Goal: Navigation & Orientation: Find specific page/section

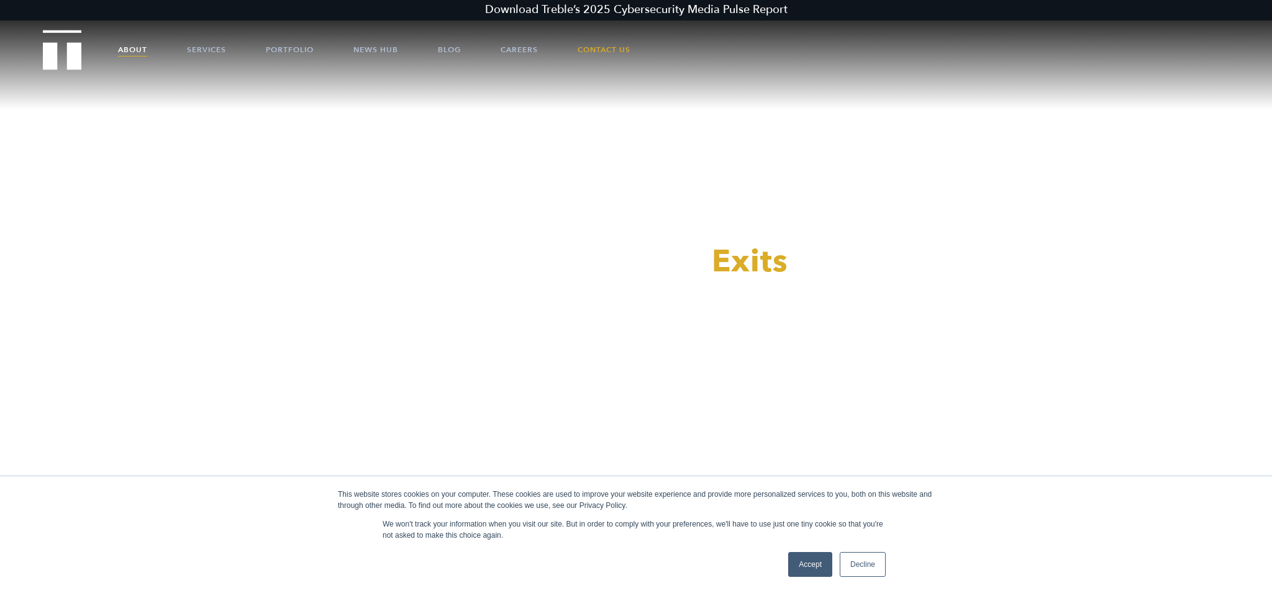
click at [134, 57] on link "About" at bounding box center [132, 49] width 29 height 37
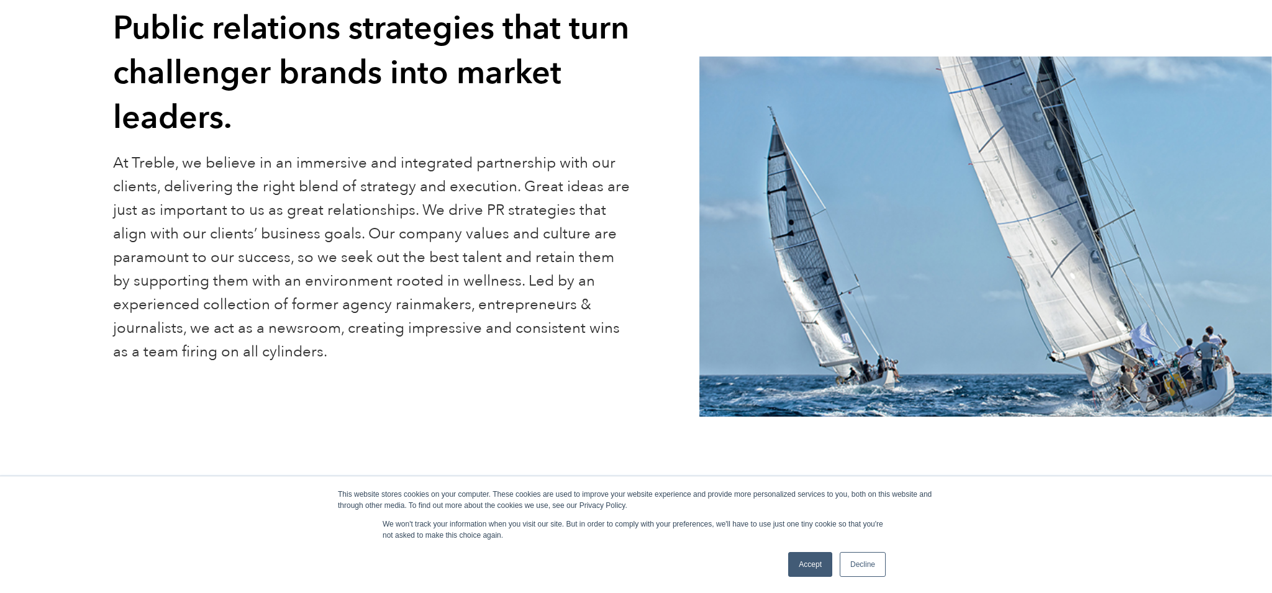
scroll to position [196, 0]
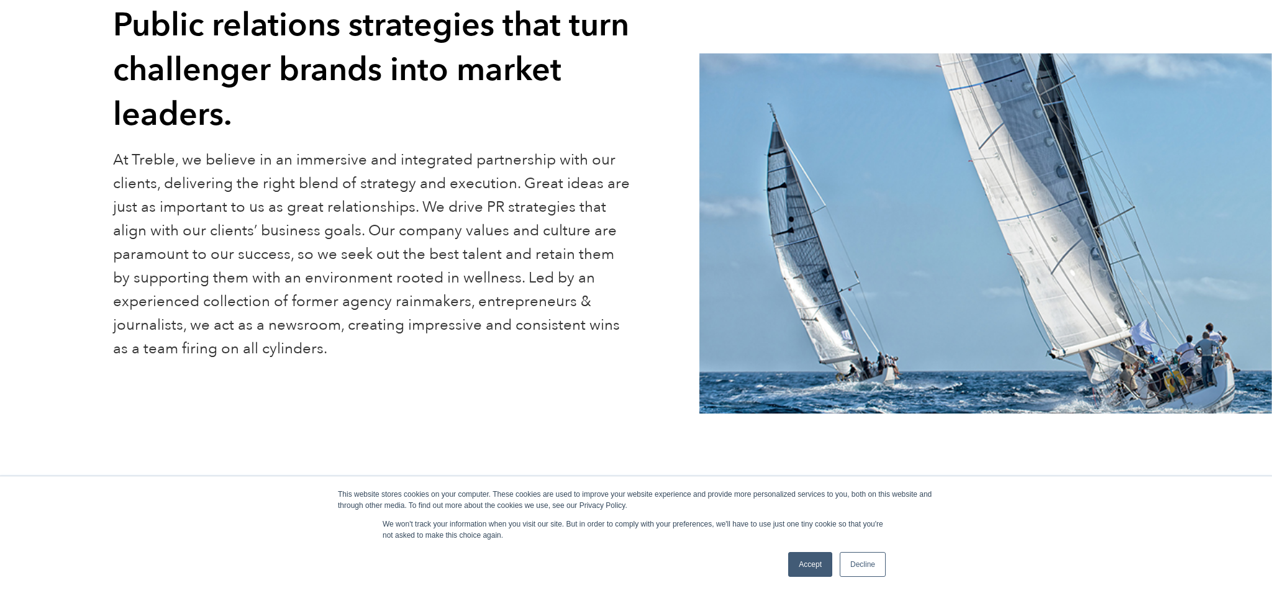
drag, startPoint x: 811, startPoint y: 563, endPoint x: 766, endPoint y: 538, distance: 51.2
click at [811, 563] on link "Accept" at bounding box center [810, 564] width 44 height 25
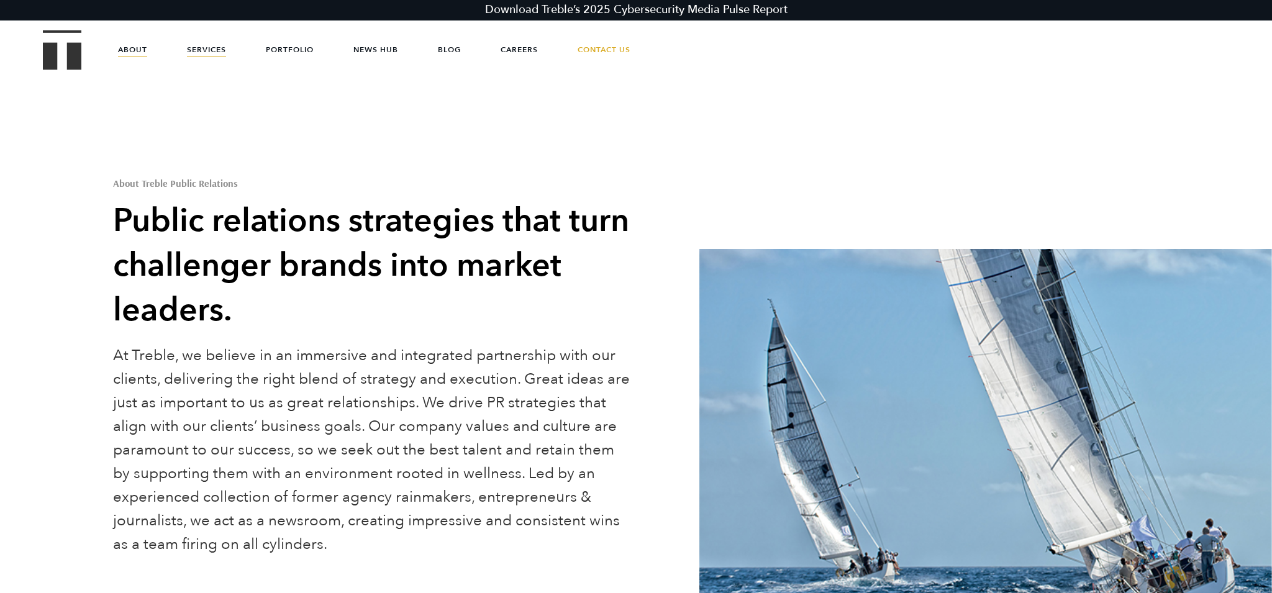
scroll to position [2, 0]
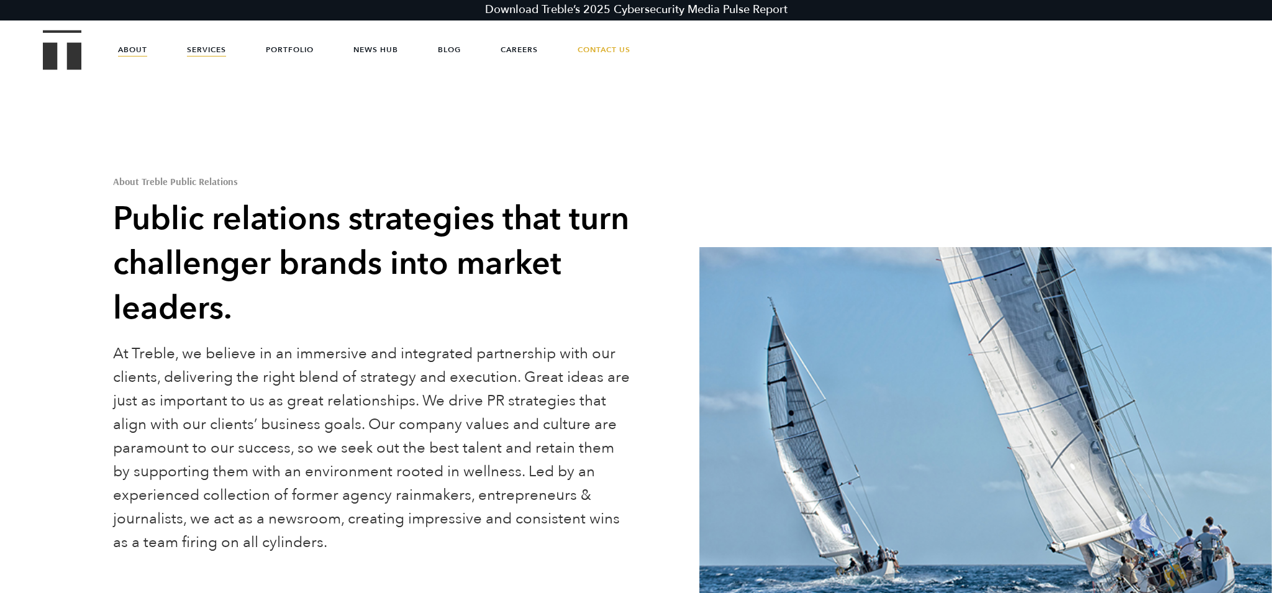
click at [221, 52] on link "Services" at bounding box center [206, 49] width 39 height 37
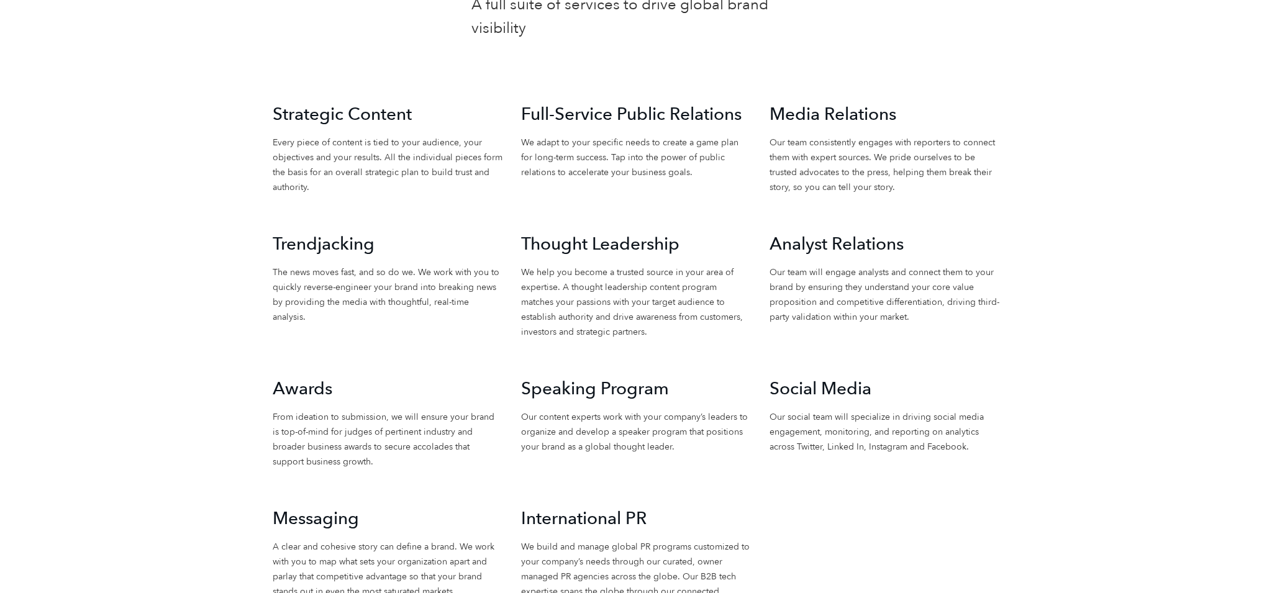
scroll to position [1410, 0]
